Goal: Obtain resource: Obtain resource

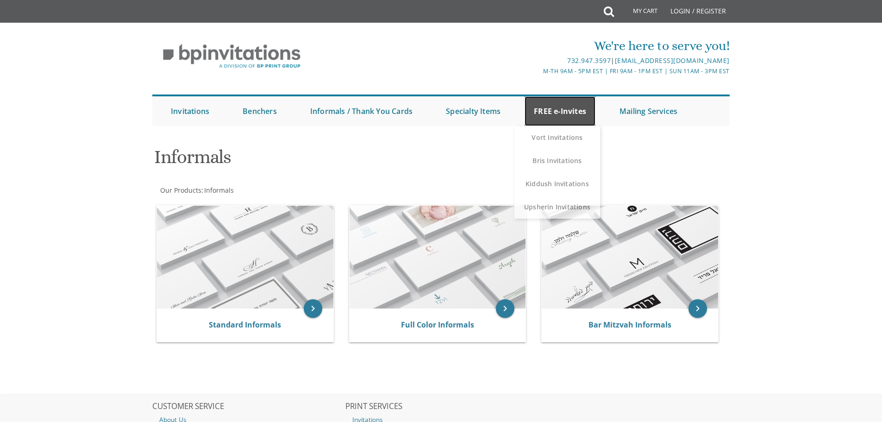
click at [578, 114] on link "FREE e-Invites" at bounding box center [560, 111] width 71 height 30
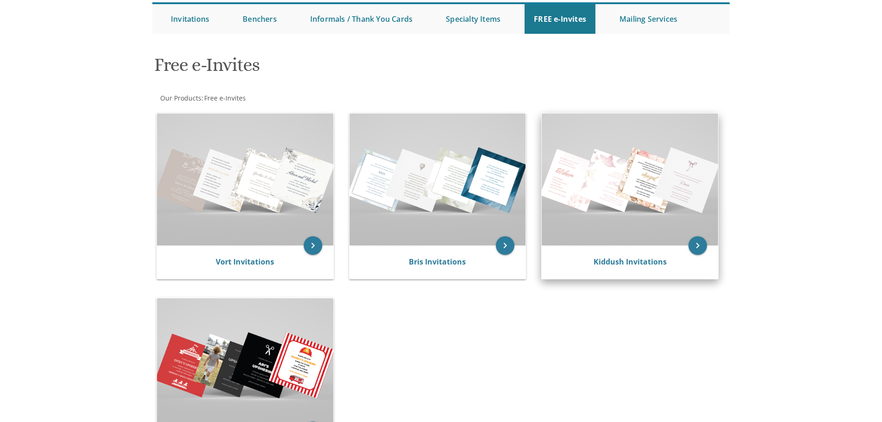
scroll to position [93, 0]
click at [593, 188] on img at bounding box center [630, 179] width 176 height 132
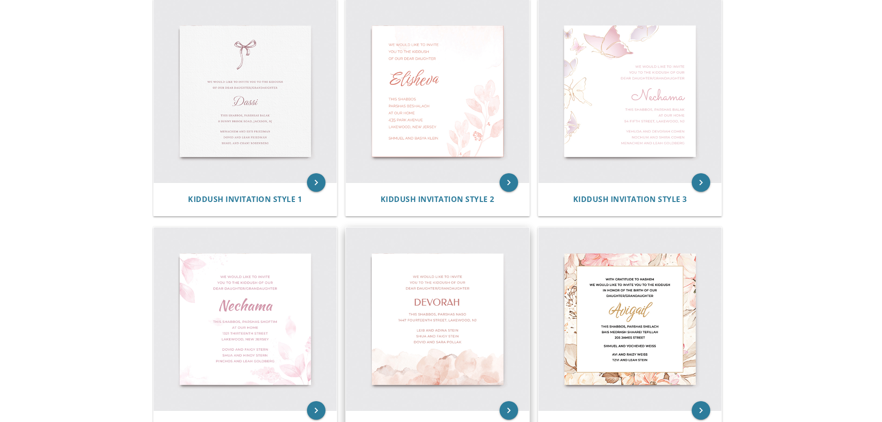
scroll to position [185, 0]
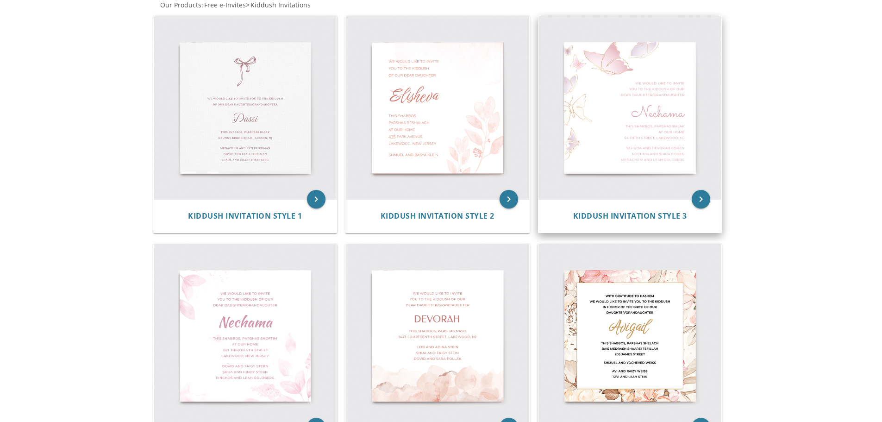
click at [652, 159] on img at bounding box center [630, 107] width 183 height 183
click at [703, 200] on icon "keyboard_arrow_right" at bounding box center [701, 199] width 19 height 19
click at [646, 164] on img at bounding box center [630, 107] width 183 height 183
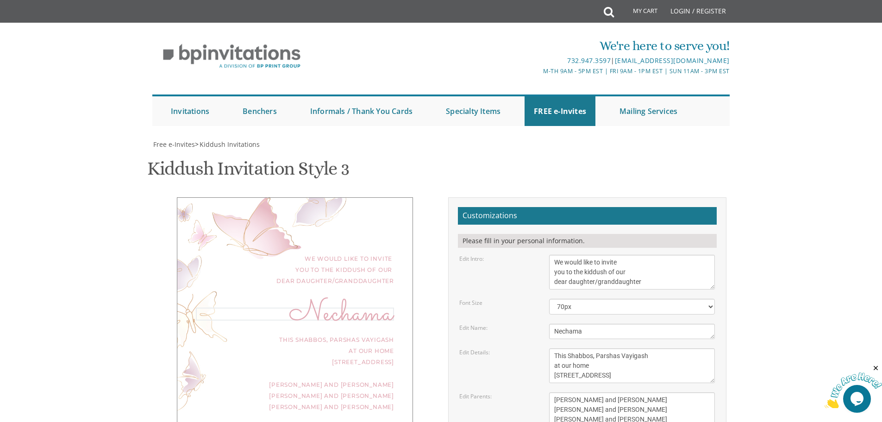
drag, startPoint x: 589, startPoint y: 333, endPoint x: 540, endPoint y: 334, distance: 49.1
click at [540, 334] on div "Edit Name: Nechama" at bounding box center [588, 331] width 270 height 15
type textarea "Sheva Chana"
click at [572, 370] on textarea "This Shabbos, Parshas Vayigash at our home 120 Central Avenue, Lakewood, NJ" at bounding box center [632, 365] width 166 height 35
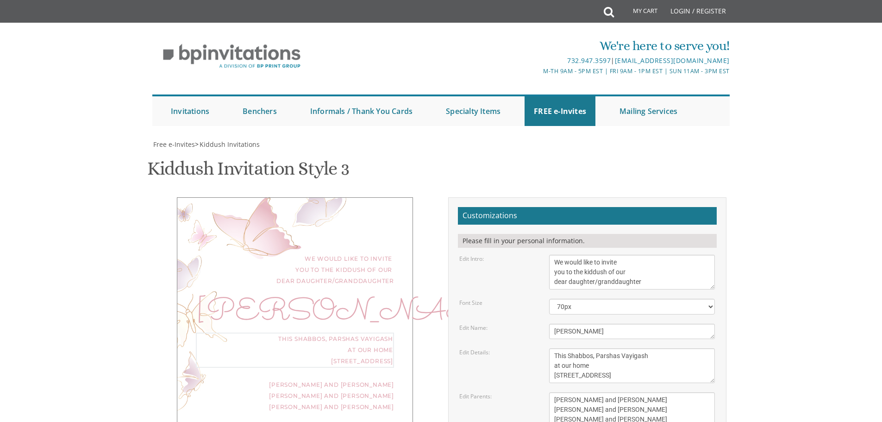
scroll to position [93, 0]
drag, startPoint x: 639, startPoint y: 308, endPoint x: 547, endPoint y: 304, distance: 92.2
click at [547, 392] on div "Yaakov and Miriam Friedman Menachem and Shira Friedman Eli and Blimie Cohen" at bounding box center [632, 409] width 180 height 35
drag, startPoint x: 642, startPoint y: 320, endPoint x: 555, endPoint y: 316, distance: 87.2
click at [555, 392] on textarea "Yaakov and Miriam Friedman Menachem and Shira Friedman Eli and Blimie Cohen" at bounding box center [632, 409] width 166 height 35
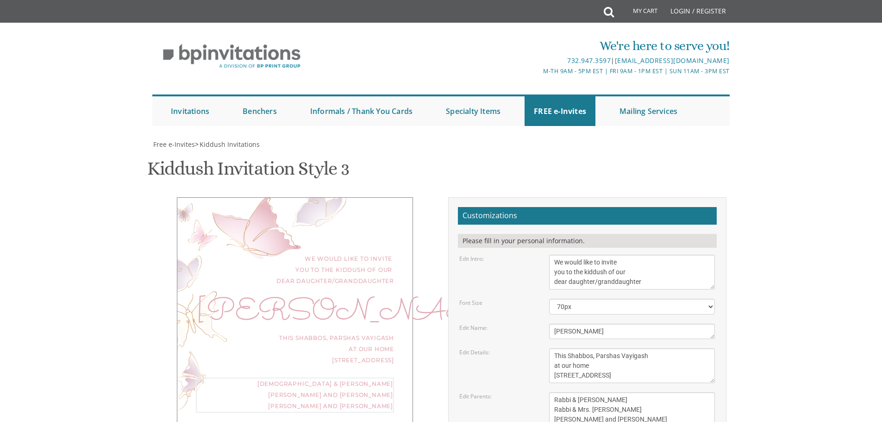
click at [608, 392] on textarea "Yaakov and Miriam Friedman Menachem and Shira Friedman Eli and Blimie Cohen" at bounding box center [632, 409] width 166 height 35
drag, startPoint x: 616, startPoint y: 329, endPoint x: 548, endPoint y: 331, distance: 67.7
click at [548, 392] on div "Yaakov and Miriam Friedman Menachem and Shira Friedman Eli and Blimie Cohen" at bounding box center [632, 409] width 180 height 35
type textarea "Rabbi & Mrs. Eliezer Breslauer Rabbi & Mrs. Daniel Cohen Yehuda & Brochie Bresl…"
click at [575, 348] on textarea "This Shabbos, Parshas Vayigash at our home 120 Central Avenue, Lakewood, NJ" at bounding box center [632, 365] width 166 height 35
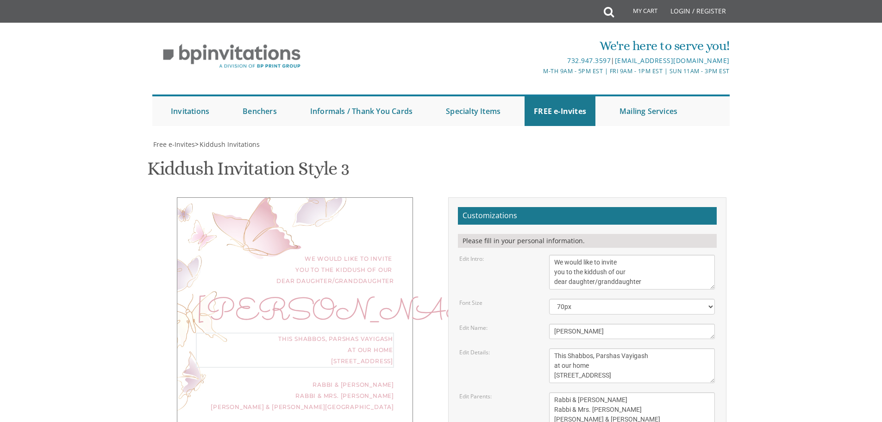
drag, startPoint x: 647, startPoint y: 263, endPoint x: 619, endPoint y: 262, distance: 27.8
click at [619, 348] on textarea "This Shabbos, Parshas Vayigash at our home 120 Central Avenue, Lakewood, NJ" at bounding box center [632, 365] width 166 height 35
click at [593, 348] on textarea "This Shabbos, Parshas Vayigash at our home 120 Central Avenue, Lakewood, NJ" at bounding box center [632, 365] width 166 height 35
drag, startPoint x: 653, startPoint y: 281, endPoint x: 555, endPoint y: 287, distance: 97.4
click at [555, 348] on textarea "This Shabbos, Parshas Vayigash at our home 120 Central Avenue, Lakewood, NJ" at bounding box center [632, 365] width 166 height 35
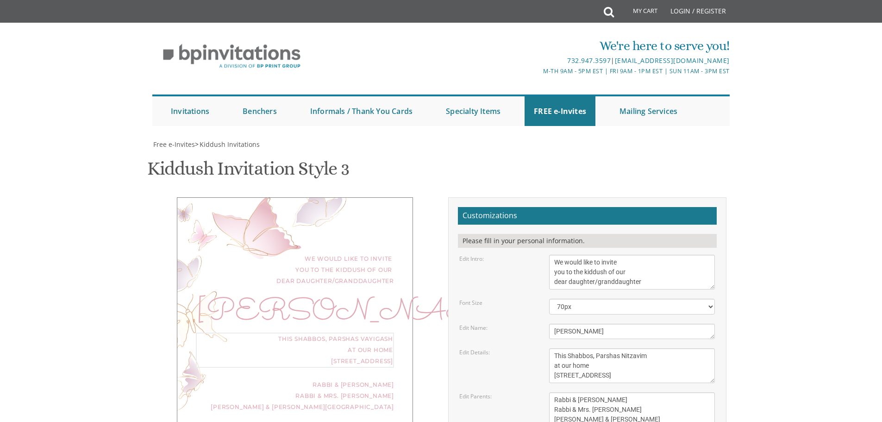
drag, startPoint x: 573, startPoint y: 271, endPoint x: 562, endPoint y: 272, distance: 10.7
click at [562, 348] on textarea "This Shabbos, Parshas Vayigash at our home 120 Central Avenue, Lakewood, NJ" at bounding box center [632, 365] width 166 height 35
type textarea "This Shabbos, Parshas Nitzavim at the Cohen home 1408 Lexington Ave"
click at [365, 379] on div "Rabbi & Mrs. Eliezer Breslauer Rabbi & Mrs. Daniel Cohen Yehuda & Brochie Bresl…" at bounding box center [295, 395] width 198 height 33
drag, startPoint x: 640, startPoint y: 319, endPoint x: 552, endPoint y: 315, distance: 88.5
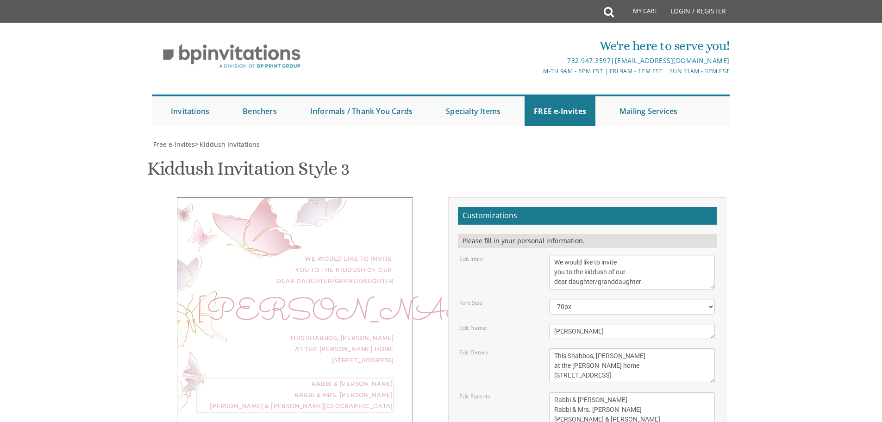
click at [552, 392] on textarea "Yaakov and Miriam Friedman Menachem and Shira Friedman Eli and Blimie Cohen" at bounding box center [632, 409] width 166 height 35
click at [556, 392] on textarea "Yaakov and Miriam Friedman Menachem and Shira Friedman Eli and Blimie Cohen" at bounding box center [632, 409] width 166 height 35
paste textarea "Rabbi & Mrs. Daniel Cohen"
click at [610, 392] on textarea "Yaakov and Miriam Friedman Menachem and Shira Friedman Eli and Blimie Cohen" at bounding box center [632, 409] width 166 height 35
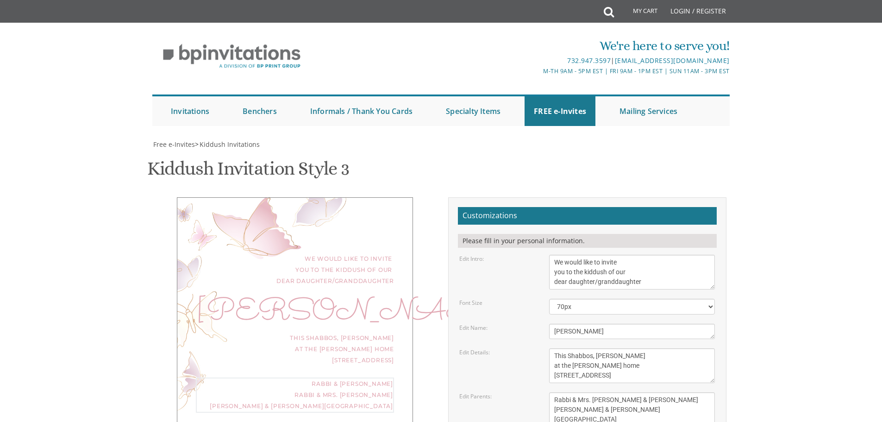
scroll to position [0, 0]
type textarea "Rabbi & Mrs. Daniel Cohen Rabbi & Mrs. Eliezer Breslauer Yehuda & Brochie Bresl…"
click at [565, 348] on textarea "This Shabbos, Parshas Vayigash at our home 120 Central Avenue, Lakewood, NJ" at bounding box center [632, 365] width 166 height 35
drag, startPoint x: 616, startPoint y: 190, endPoint x: 546, endPoint y: 170, distance: 72.7
click at [546, 348] on div "This Shabbos, Parshas Vayigash at our home 120 Central Avenue, Lakewood, NJ" at bounding box center [632, 365] width 180 height 35
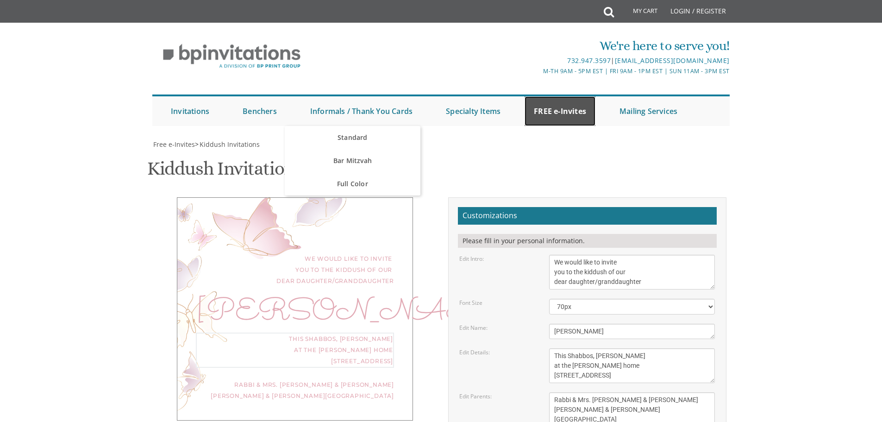
click at [552, 111] on link "FREE e-Invites" at bounding box center [560, 111] width 71 height 30
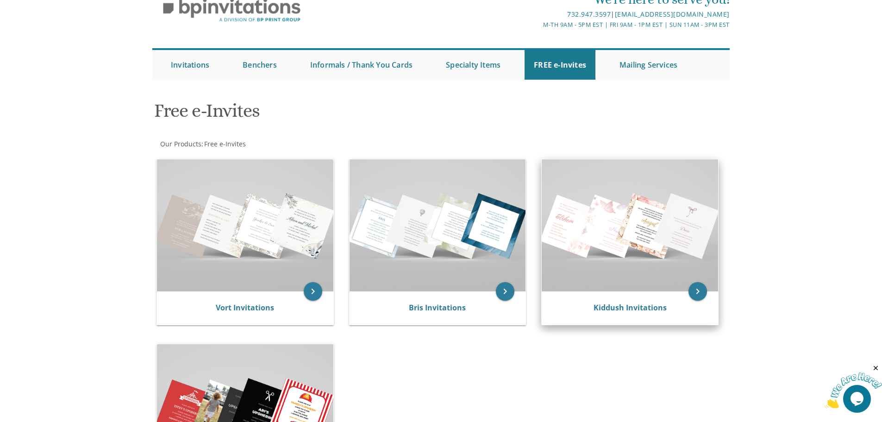
click at [638, 249] on img at bounding box center [630, 225] width 176 height 132
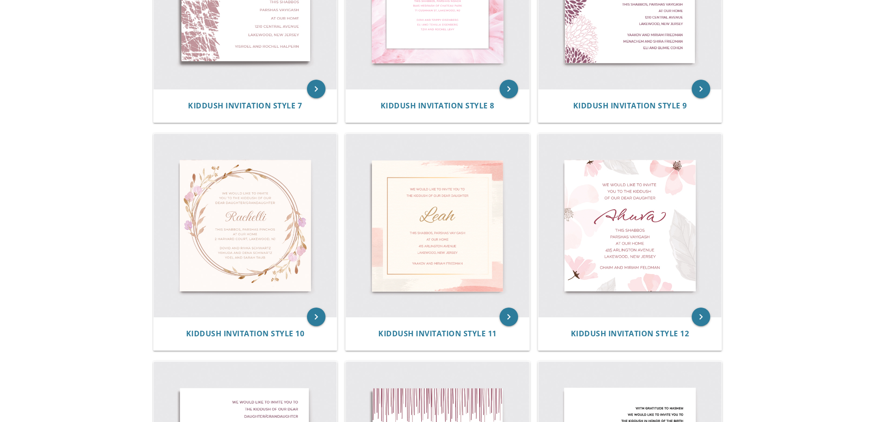
scroll to position [787, 0]
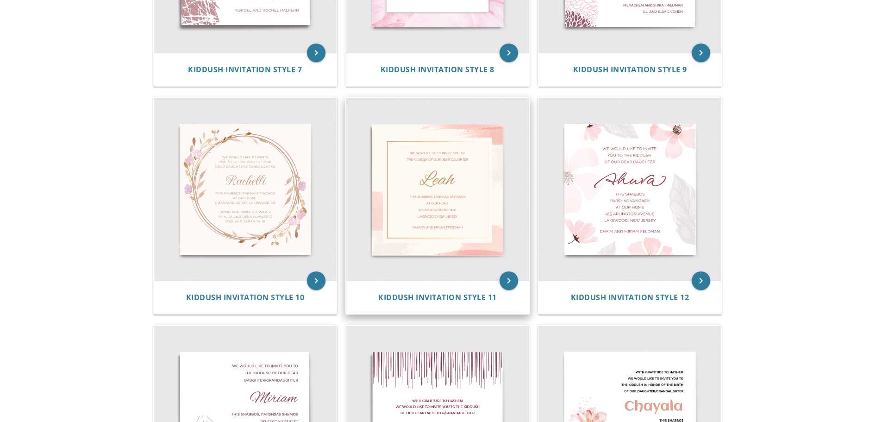
click at [432, 158] on img at bounding box center [437, 189] width 183 height 183
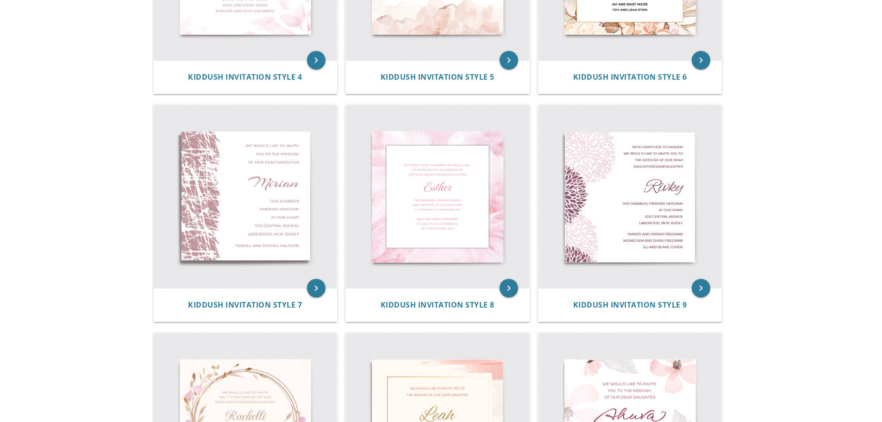
scroll to position [549, 0]
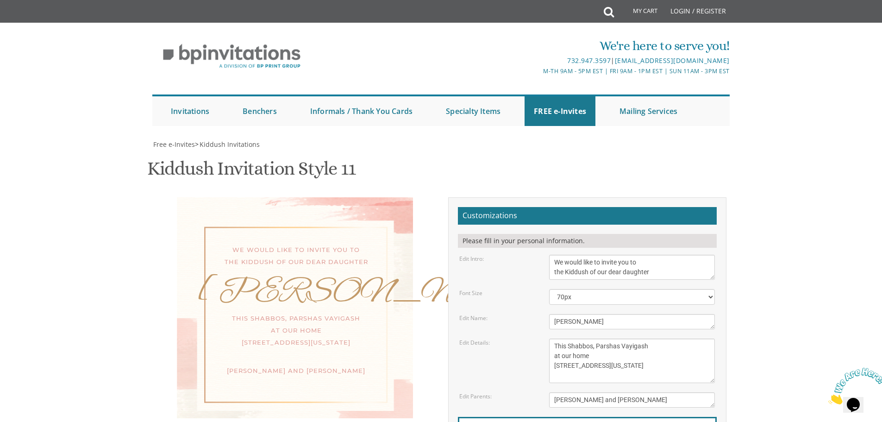
scroll to position [46, 0]
